Goal: Information Seeking & Learning: Learn about a topic

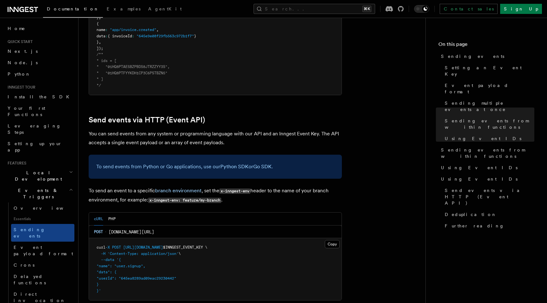
scroll to position [1233, 0]
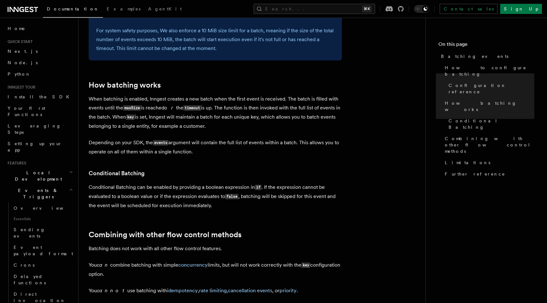
scroll to position [487, 0]
